Goal: Transaction & Acquisition: Purchase product/service

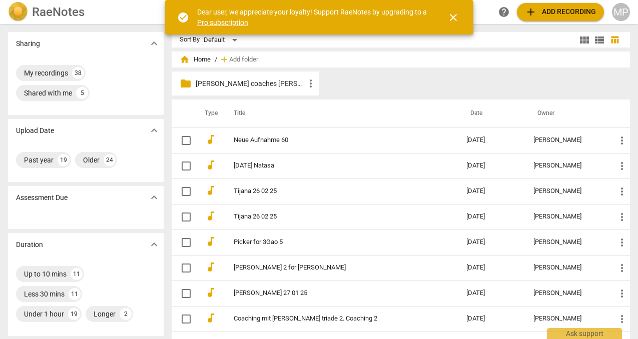
scroll to position [1, 0]
click at [453, 17] on span "close" at bounding box center [453, 18] width 12 height 12
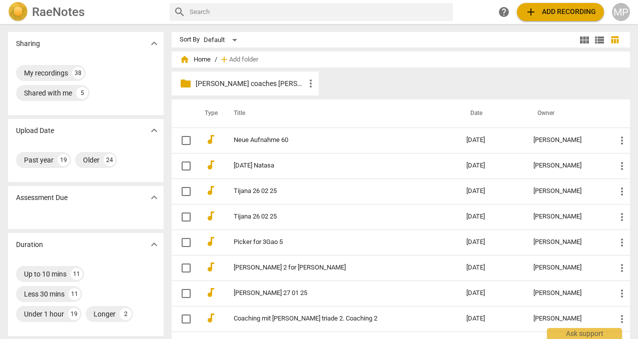
scroll to position [0, 0]
click at [325, 58] on div "home Home / add Add folder" at bounding box center [401, 60] width 442 height 16
click at [201, 60] on span "home Home" at bounding box center [195, 60] width 31 height 10
click at [22, 8] on img at bounding box center [18, 12] width 20 height 20
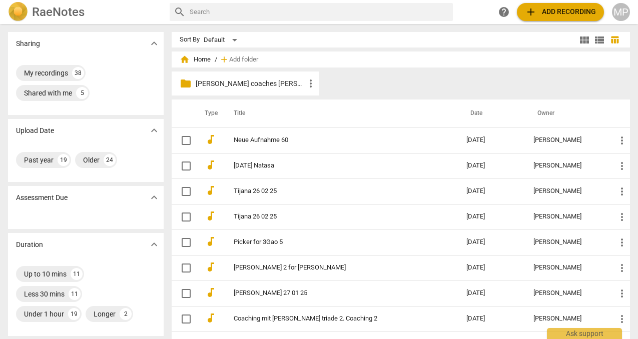
click at [183, 60] on span "home" at bounding box center [185, 60] width 10 height 10
click at [181, 58] on span "home" at bounding box center [185, 60] width 10 height 10
click at [204, 61] on span "home Home" at bounding box center [195, 60] width 31 height 10
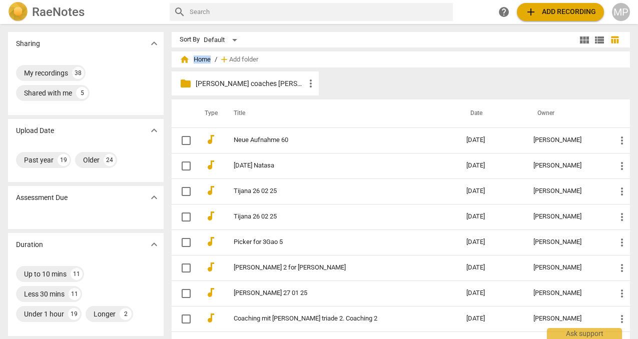
click at [204, 61] on span "home Home" at bounding box center [195, 60] width 31 height 10
click at [234, 58] on span "Add folder" at bounding box center [243, 60] width 29 height 8
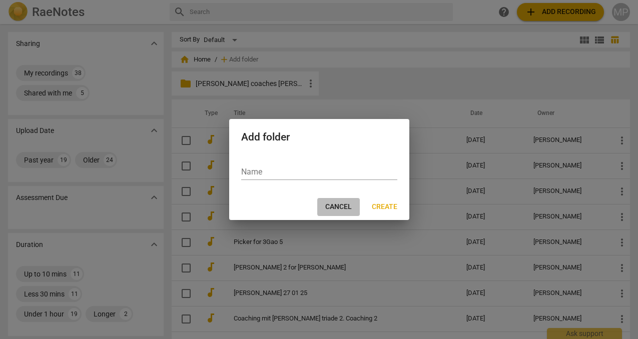
click at [335, 205] on span "Cancel" at bounding box center [338, 207] width 27 height 10
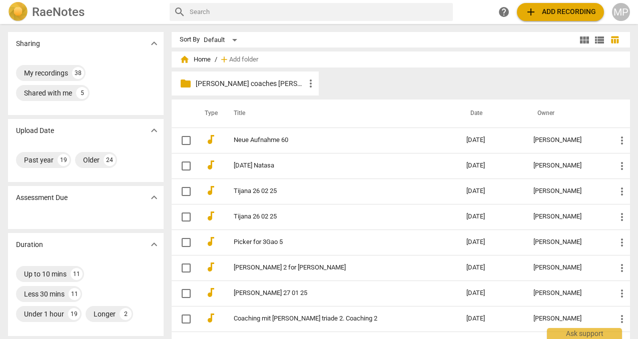
click at [540, 9] on span "add Add recording" at bounding box center [560, 12] width 71 height 12
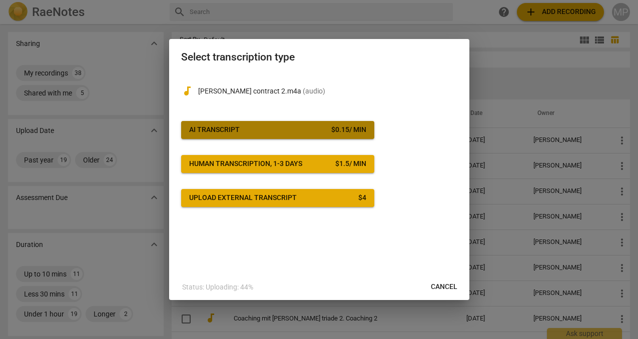
click at [228, 130] on div "AI Transcript" at bounding box center [214, 130] width 51 height 10
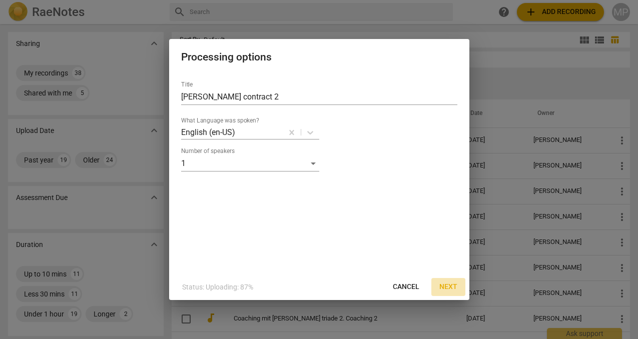
click at [449, 286] on span "Next" at bounding box center [448, 287] width 18 height 10
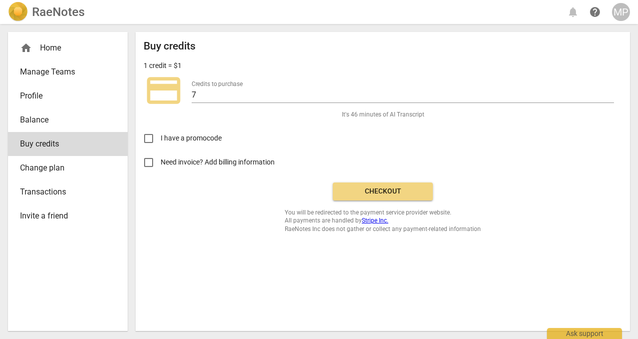
click at [159, 88] on span "credit_card" at bounding box center [164, 91] width 40 height 40
click at [162, 66] on p "1 credit = $1" at bounding box center [163, 66] width 38 height 11
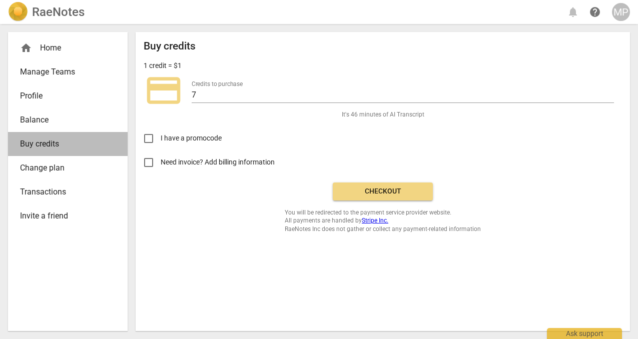
click at [70, 141] on span "Buy credits" at bounding box center [64, 144] width 88 height 12
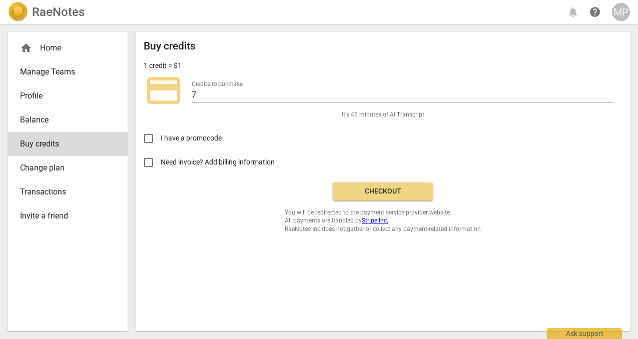
click at [412, 193] on span "Checkout" at bounding box center [383, 192] width 84 height 10
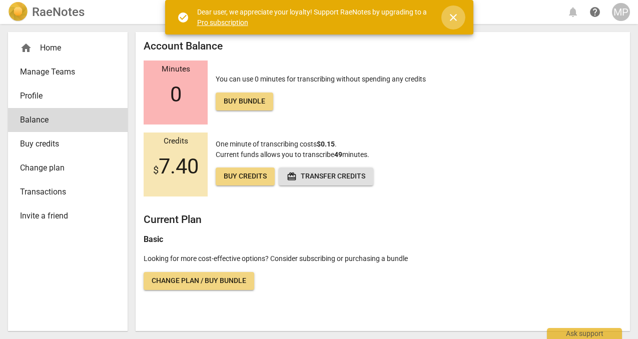
click at [453, 19] on span "close" at bounding box center [453, 18] width 12 height 12
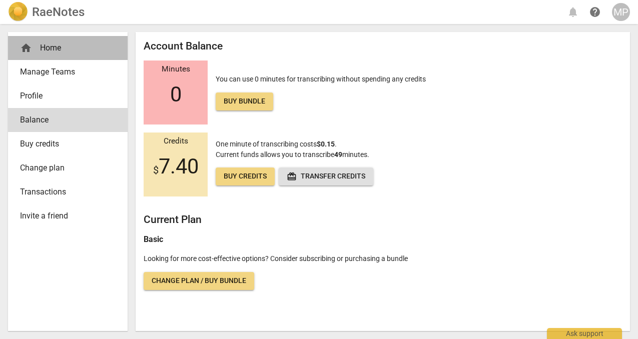
click at [54, 49] on div "home Home" at bounding box center [64, 48] width 88 height 12
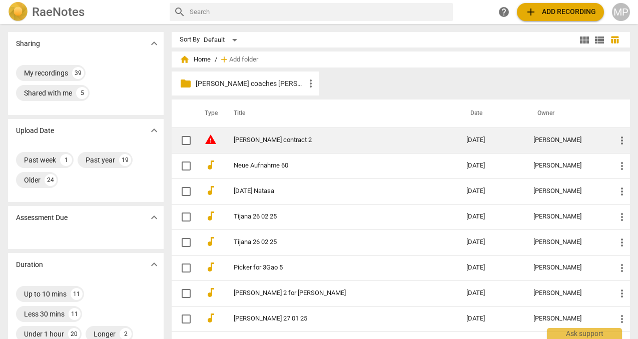
click at [353, 142] on link "[PERSON_NAME] contract 2" at bounding box center [332, 141] width 197 height 8
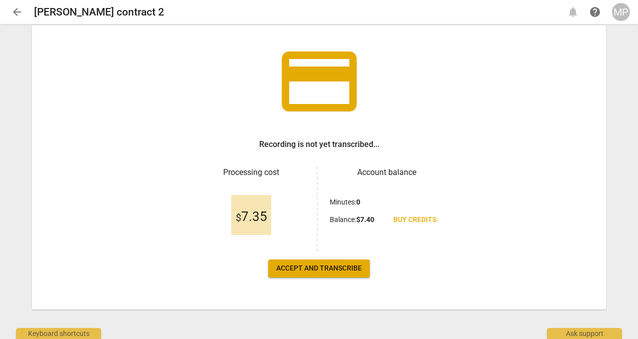
scroll to position [52, 0]
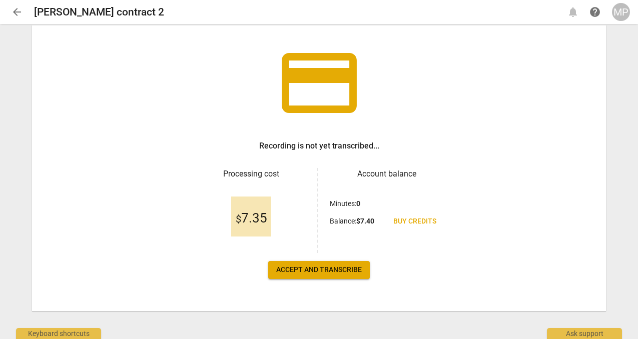
click at [334, 268] on span "Accept and transcribe" at bounding box center [319, 270] width 86 height 10
